Goal: Find specific page/section: Find specific page/section

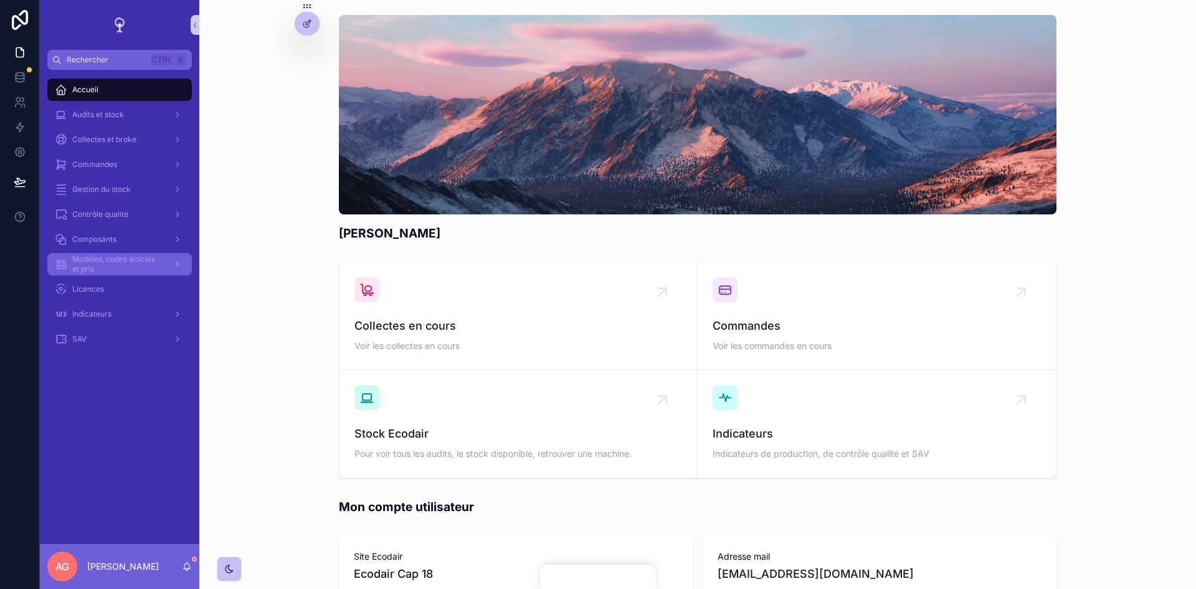
click at [110, 264] on span "Modèles, codes articles et prix" at bounding box center [117, 264] width 91 height 20
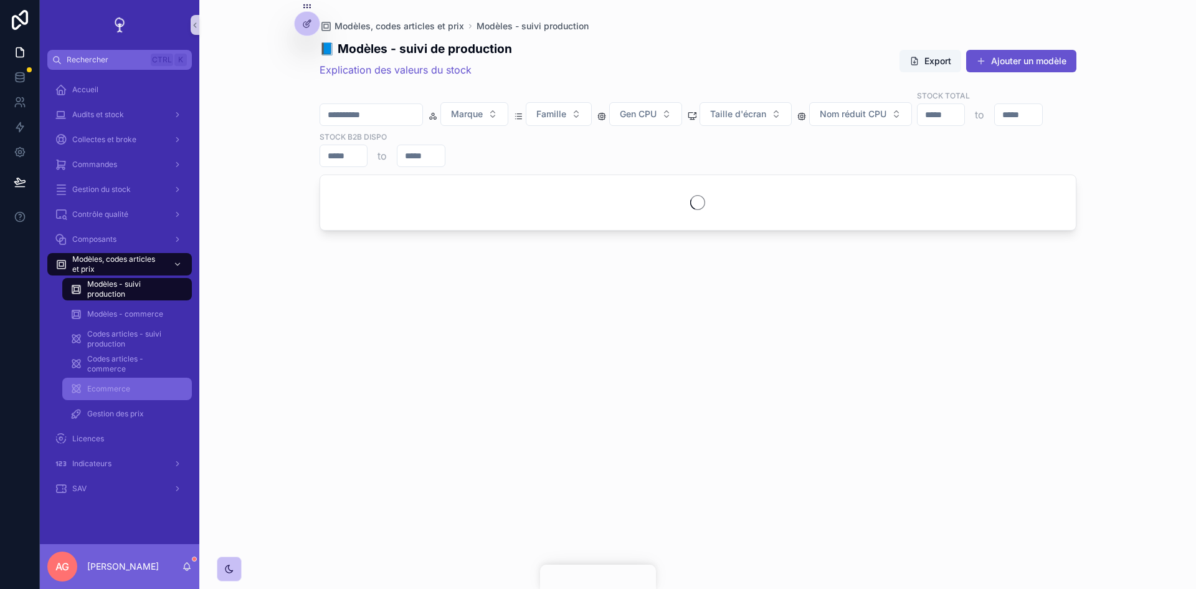
click at [137, 385] on div "Ecommerce" at bounding box center [127, 389] width 115 height 20
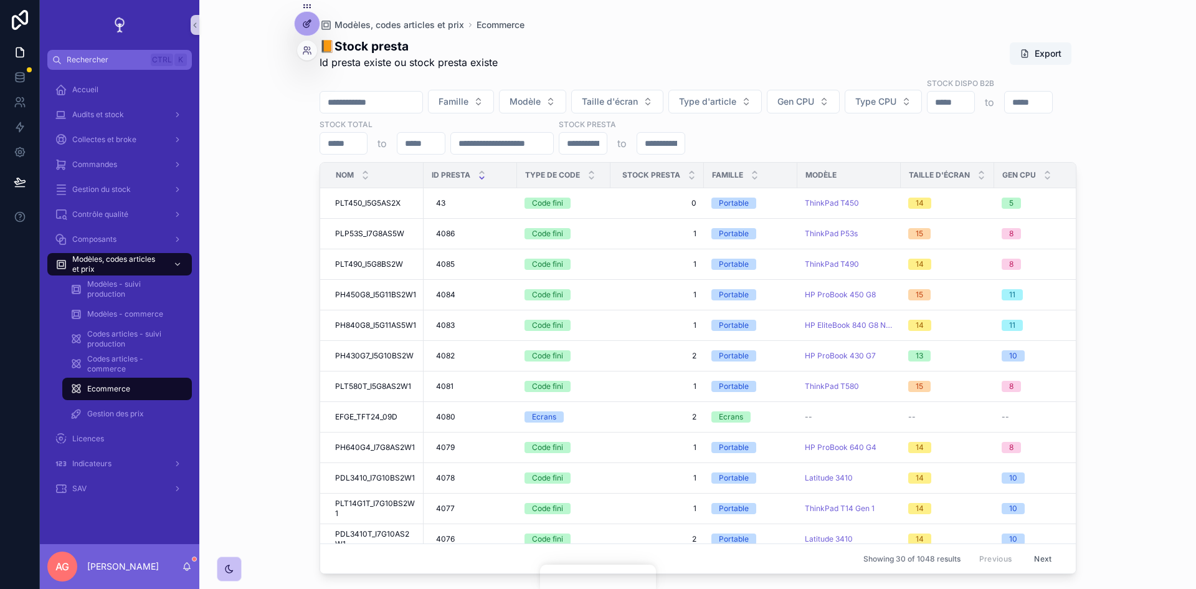
click at [302, 30] on div at bounding box center [307, 24] width 25 height 24
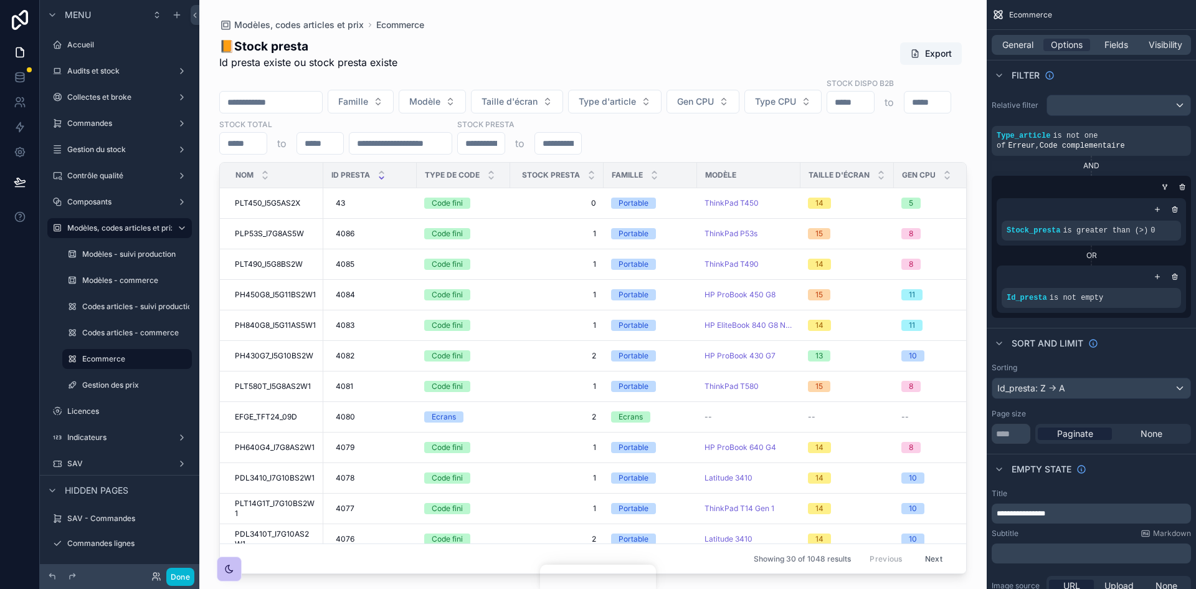
click at [297, 87] on div "scrollable content" at bounding box center [593, 287] width 788 height 574
drag, startPoint x: 297, startPoint y: 87, endPoint x: 247, endPoint y: 88, distance: 49.9
click at [247, 93] on input "scrollable content" at bounding box center [271, 101] width 102 height 17
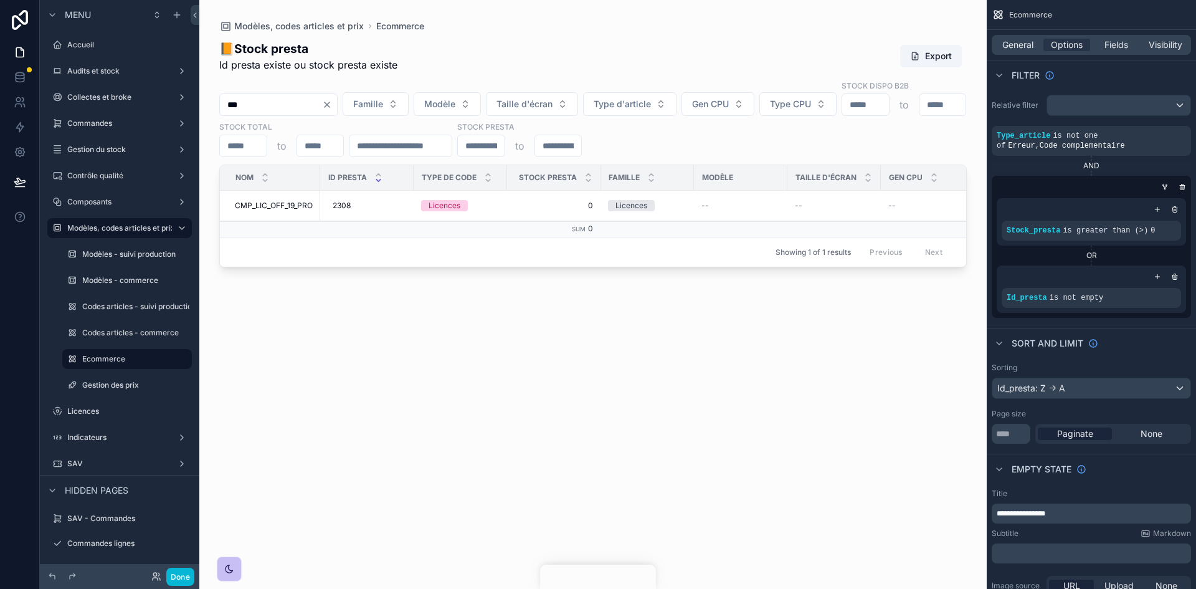
type input "***"
click at [330, 102] on icon "Clear" at bounding box center [327, 104] width 5 height 5
